Goal: Navigation & Orientation: Find specific page/section

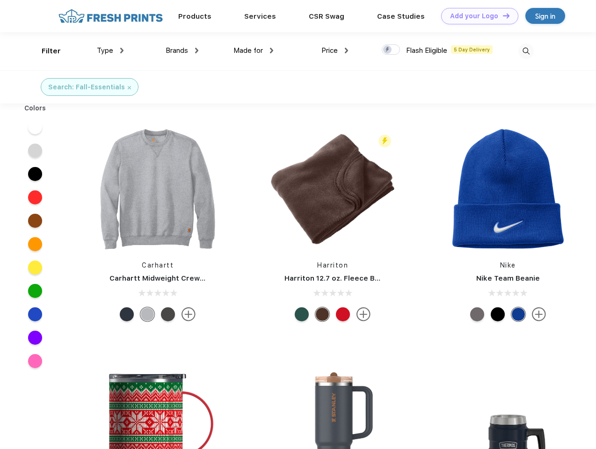
click at [476, 16] on link "Add your Logo Design Tool" at bounding box center [479, 16] width 77 height 16
click at [0, 0] on div "Design Tool" at bounding box center [0, 0] width 0 height 0
click at [502, 15] on link "Add your Logo Design Tool" at bounding box center [479, 16] width 77 height 16
click at [45, 51] on div "Filter" at bounding box center [51, 51] width 19 height 11
click at [110, 51] on span "Type" at bounding box center [105, 50] width 16 height 8
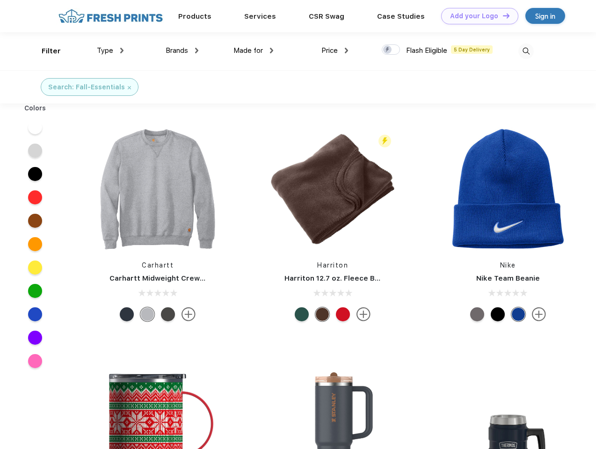
click at [182, 51] on span "Brands" at bounding box center [177, 50] width 22 height 8
click at [254, 51] on span "Made for" at bounding box center [247, 50] width 29 height 8
click at [335, 51] on span "Price" at bounding box center [329, 50] width 16 height 8
click at [391, 50] on div at bounding box center [391, 49] width 18 height 10
click at [388, 50] on input "checkbox" at bounding box center [385, 47] width 6 height 6
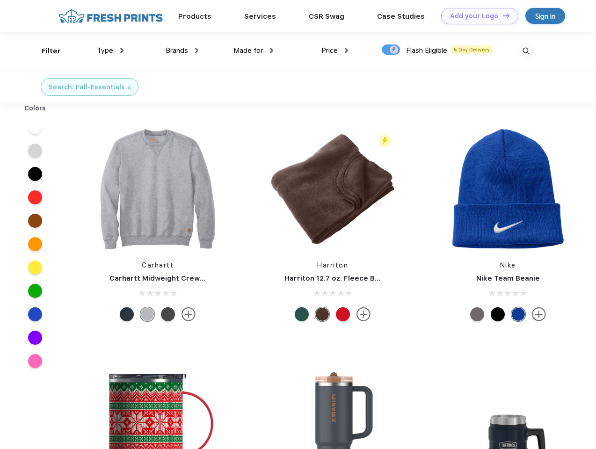
click at [526, 51] on img at bounding box center [525, 51] width 15 height 15
